Goal: Check status: Check status

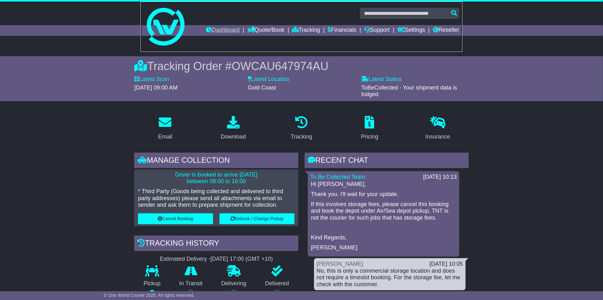
click at [226, 25] on div "Dashboard Quote/Book Domestic International Saved Quotes Drafts" at bounding box center [301, 24] width 603 height 45
click at [226, 30] on link "Dashboard" at bounding box center [223, 30] width 34 height 11
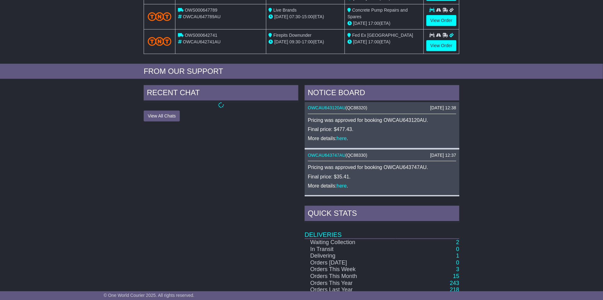
scroll to position [210, 0]
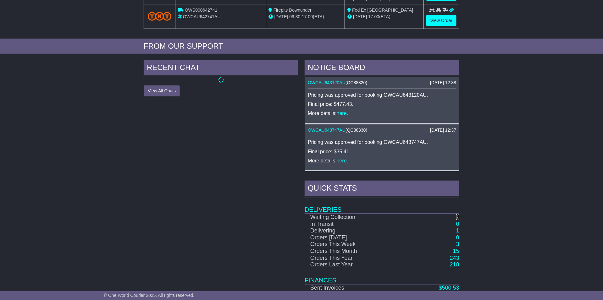
click at [456, 219] on link "2" at bounding box center [457, 217] width 3 height 6
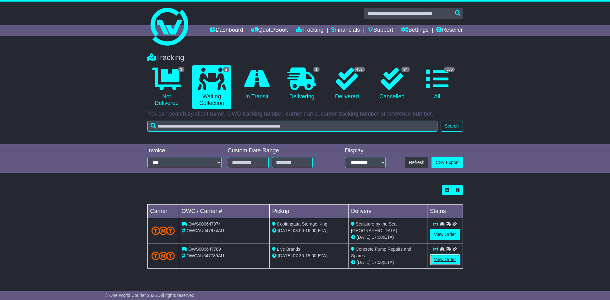
click at [450, 257] on link "View Order" at bounding box center [445, 259] width 30 height 11
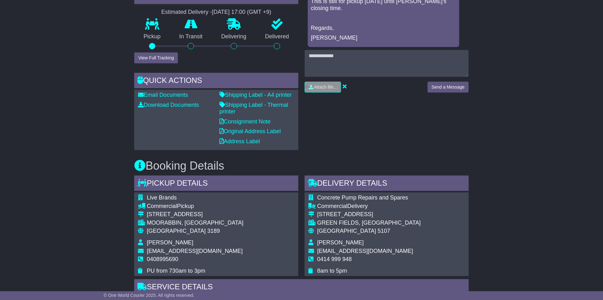
scroll to position [189, 0]
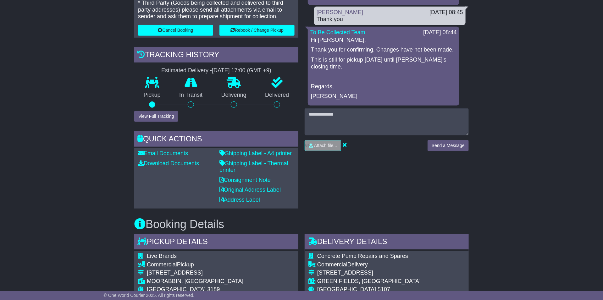
drag, startPoint x: 487, startPoint y: 179, endPoint x: 328, endPoint y: 81, distance: 186.3
click at [487, 180] on div "Email Download Tracking Pricing Insurance" at bounding box center [301, 278] width 603 height 713
